Goal: Transaction & Acquisition: Purchase product/service

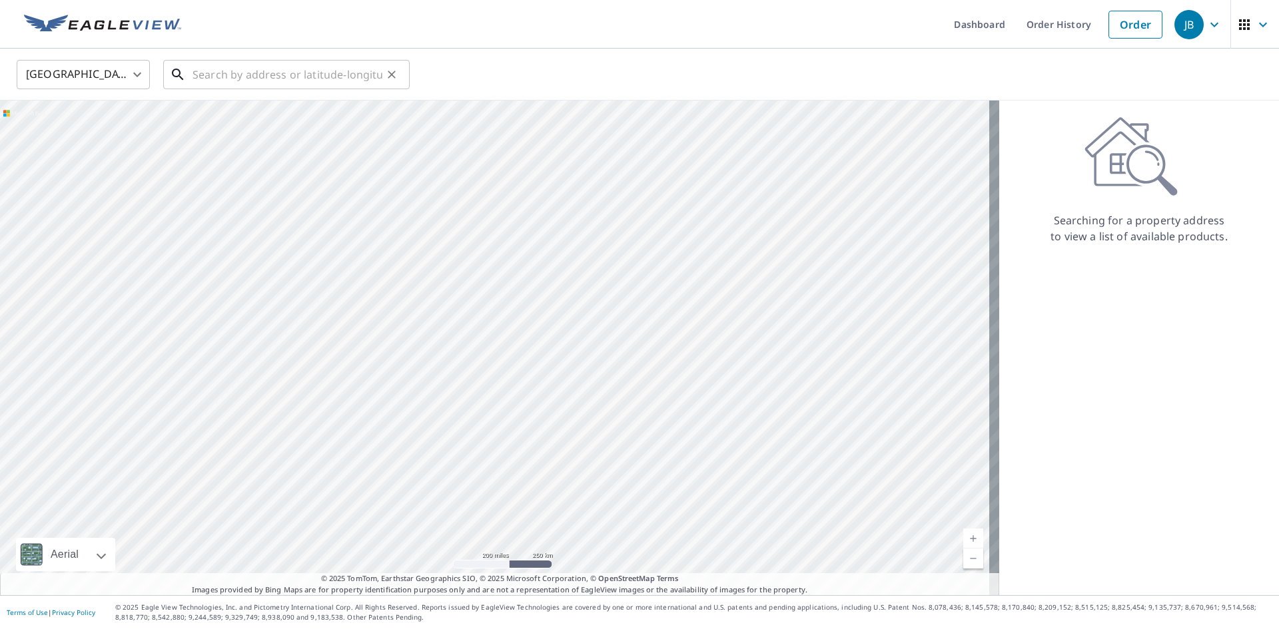
click at [194, 72] on input "text" at bounding box center [287, 74] width 190 height 37
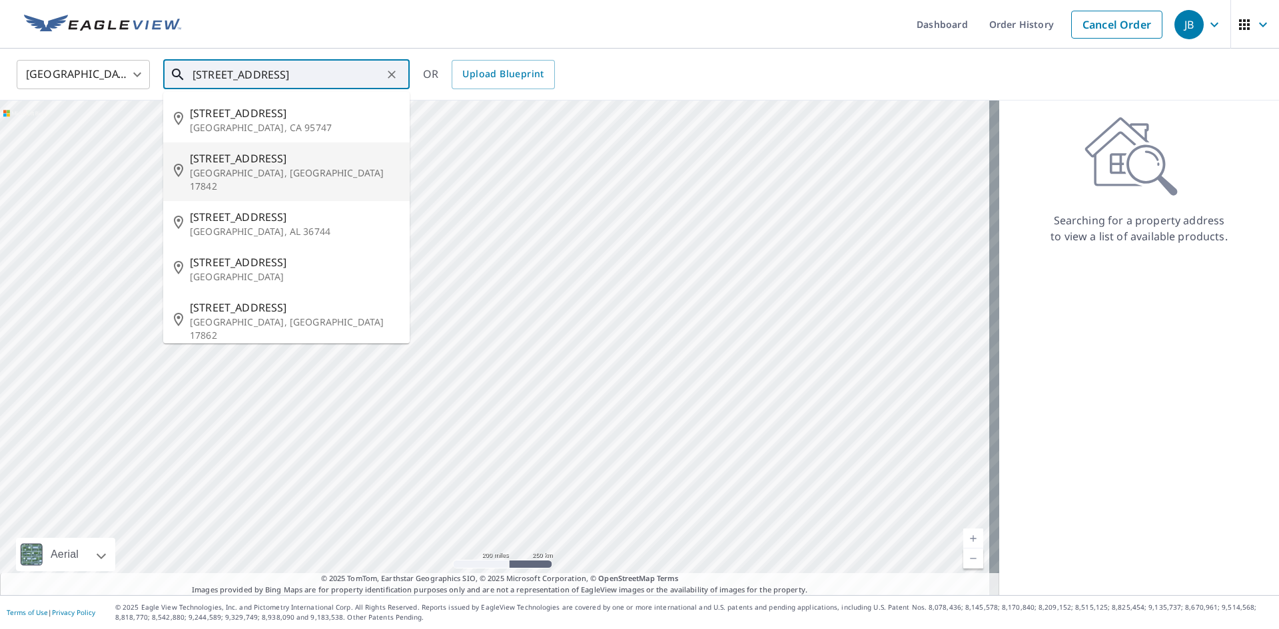
click at [259, 162] on span "[STREET_ADDRESS]" at bounding box center [294, 158] width 209 height 16
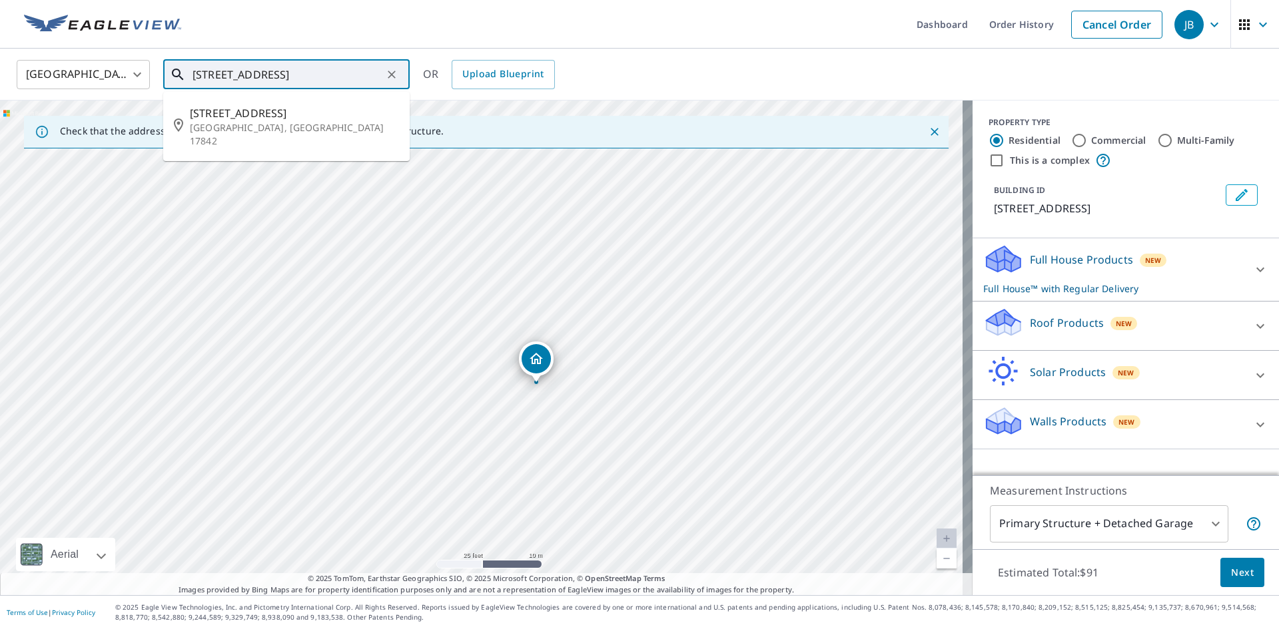
click at [207, 73] on input "[STREET_ADDRESS]" at bounding box center [287, 74] width 190 height 37
click at [210, 79] on input "[STREET_ADDRESS]" at bounding box center [287, 74] width 190 height 37
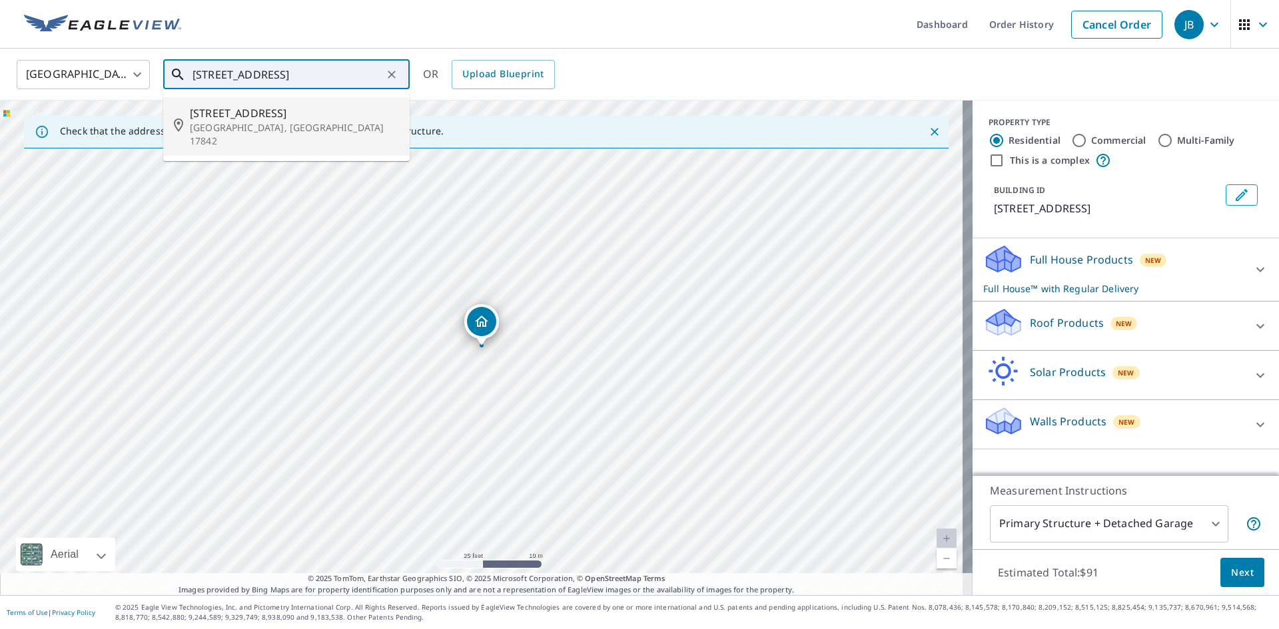
click at [252, 121] on p "[GEOGRAPHIC_DATA], [GEOGRAPHIC_DATA] 17842" at bounding box center [294, 134] width 209 height 27
type input "[STREET_ADDRESS]"
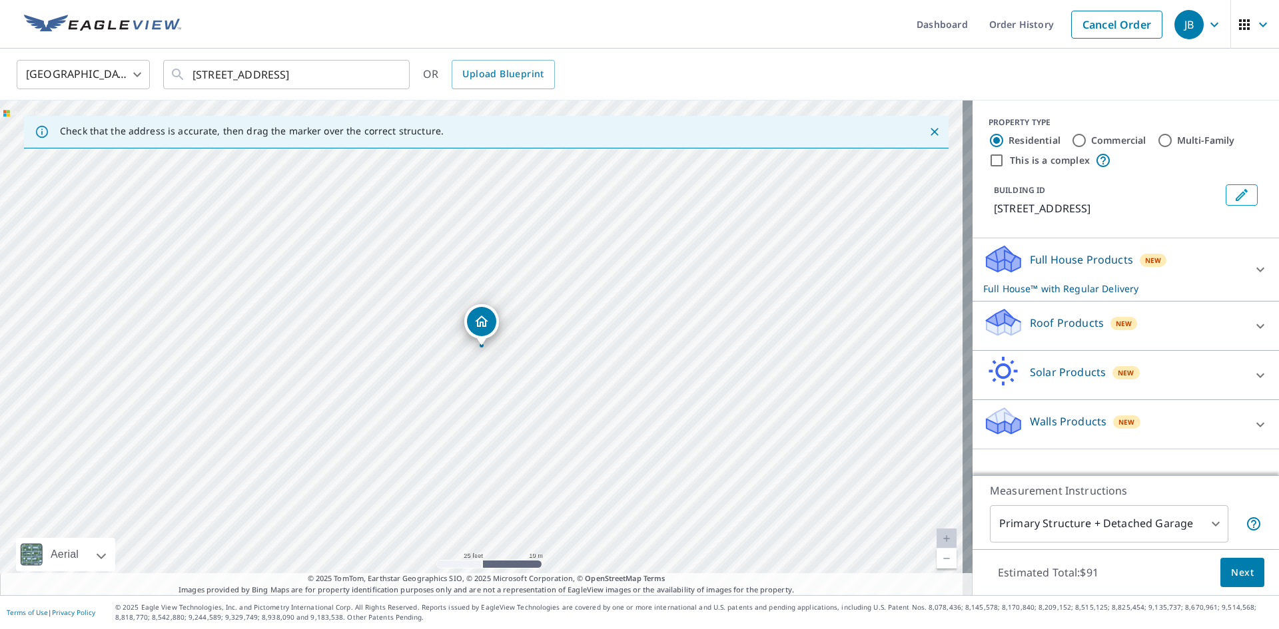
click at [1203, 326] on div "Roof Products New" at bounding box center [1113, 326] width 261 height 38
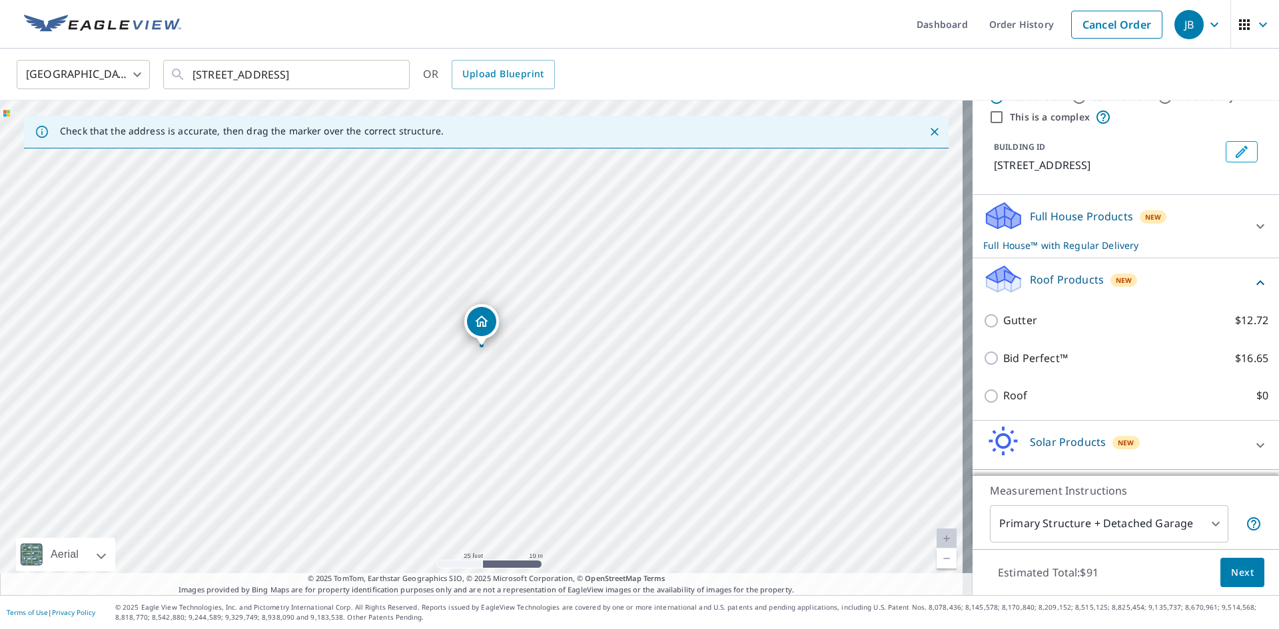
scroll to position [67, 0]
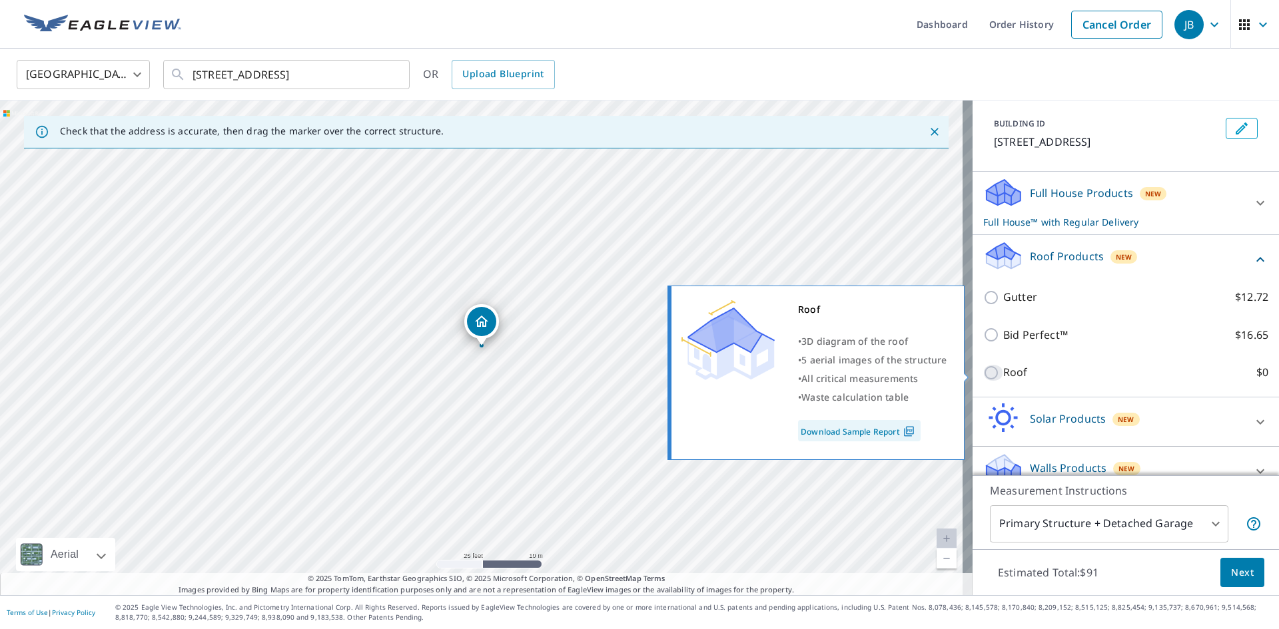
click at [983, 375] on input "Roof $0" at bounding box center [993, 373] width 20 height 16
checkbox input "true"
type input "3"
checkbox input "false"
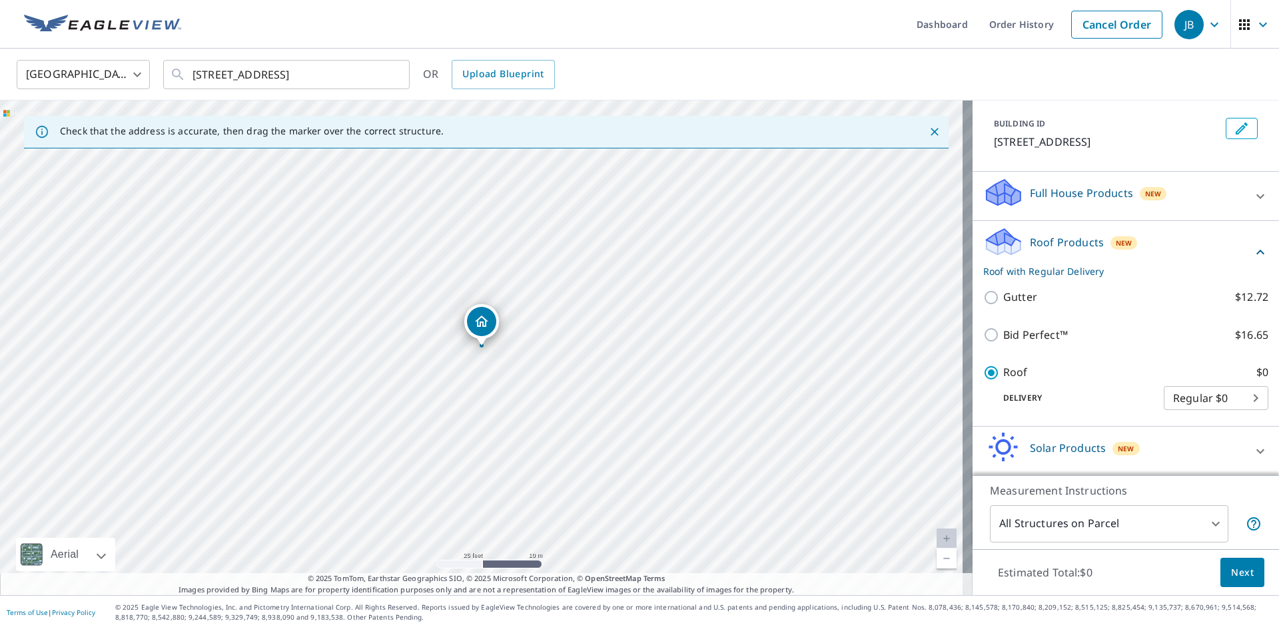
scroll to position [81, 0]
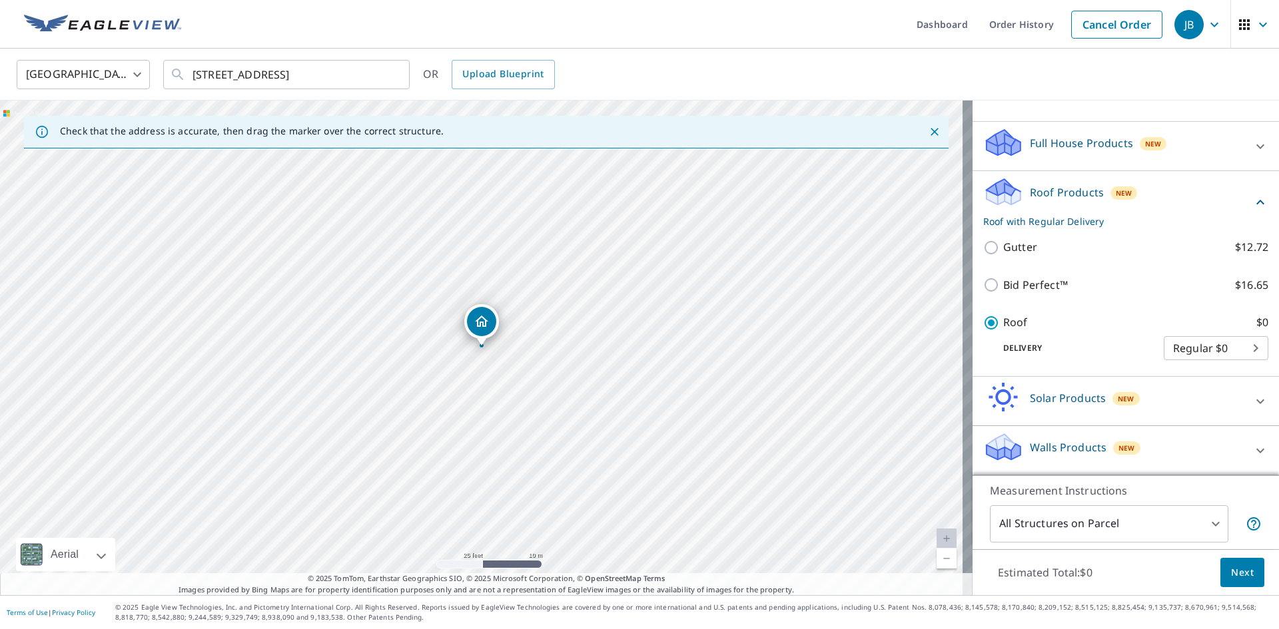
click at [1238, 578] on span "Next" at bounding box center [1242, 573] width 23 height 17
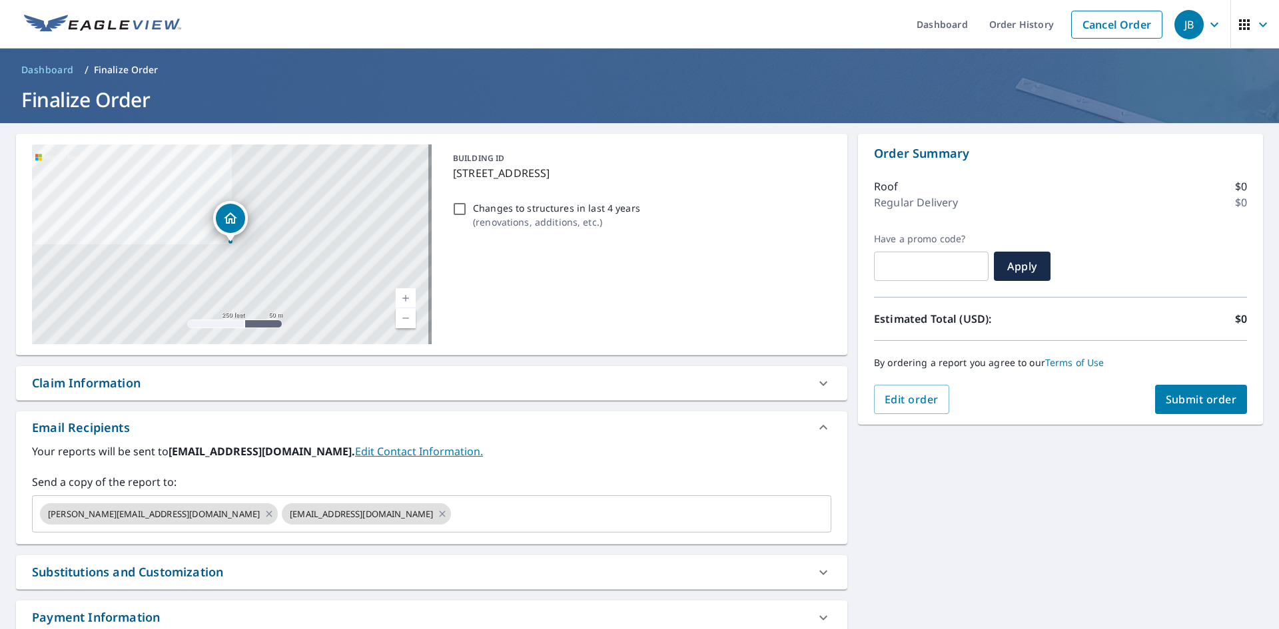
click at [1185, 405] on span "Submit order" at bounding box center [1200, 399] width 71 height 15
